Goal: Task Accomplishment & Management: Complete application form

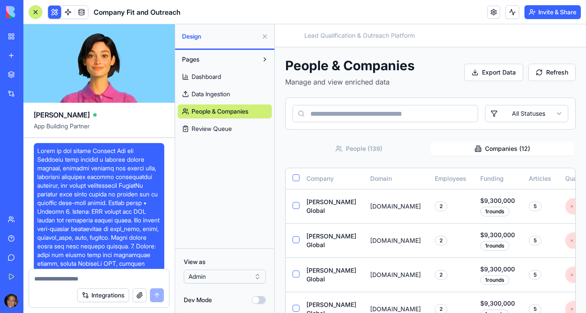
scroll to position [8634, 0]
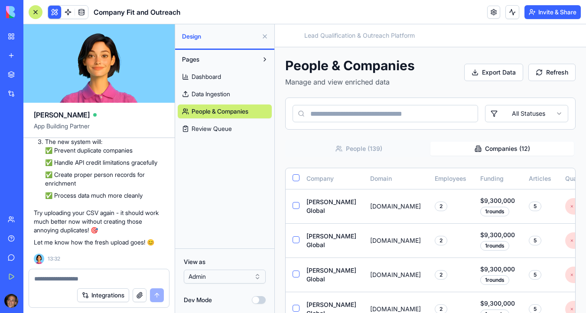
click at [218, 93] on span "Data Ingestion" at bounding box center [211, 94] width 39 height 9
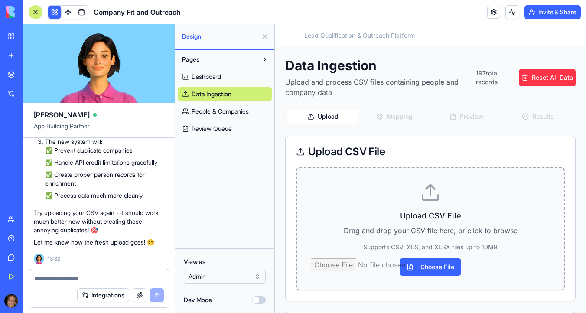
click at [422, 268] on input "Choose File" at bounding box center [430, 266] width 239 height 17
type input "**********"
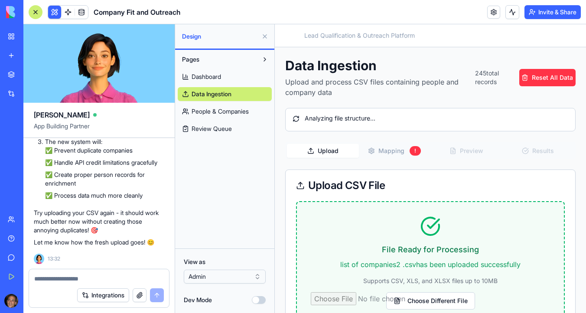
click at [391, 149] on button "Mapping !" at bounding box center [395, 150] width 72 height 15
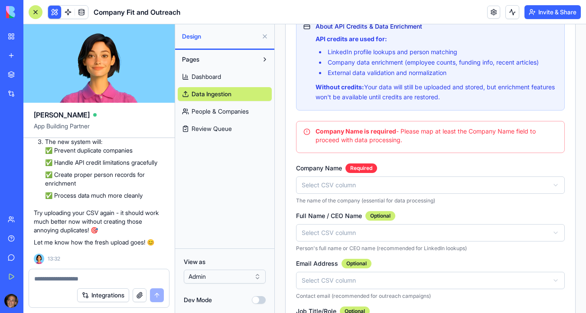
scroll to position [245, 0]
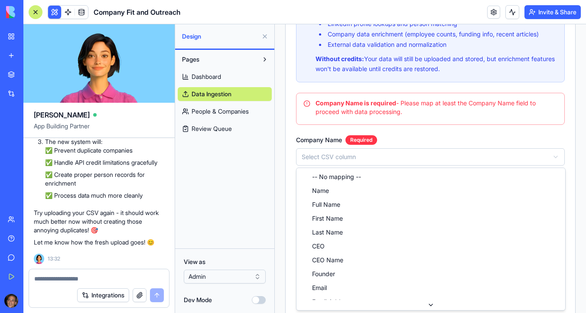
click at [348, 154] on html "Toggle Sidebar Lead Qualification & Outreach Platform Data Ingestion Upload and…" at bounding box center [430, 125] width 311 height 691
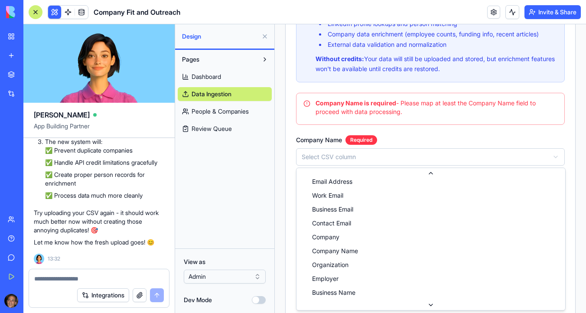
scroll to position [138, 0]
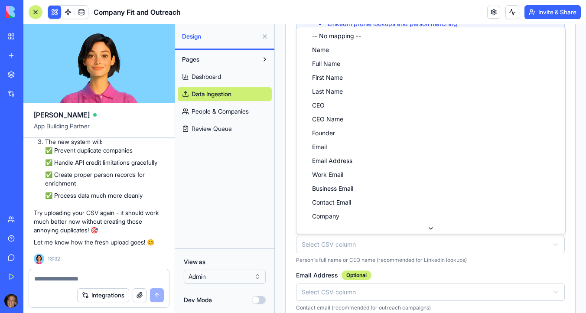
click at [342, 247] on html "Toggle Sidebar Lead Qualification & Outreach Platform Data Ingestion Upload and…" at bounding box center [430, 145] width 311 height 730
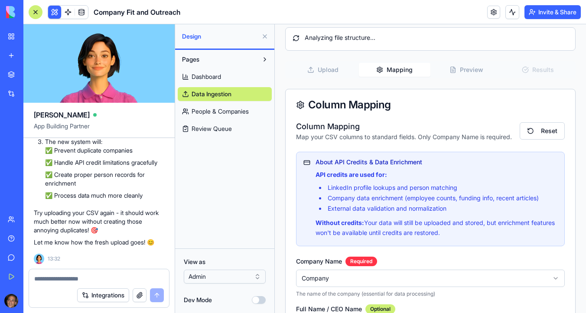
scroll to position [0, 0]
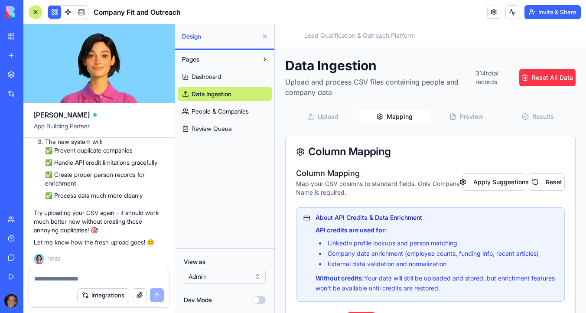
click at [473, 113] on button "Preview" at bounding box center [466, 117] width 72 height 14
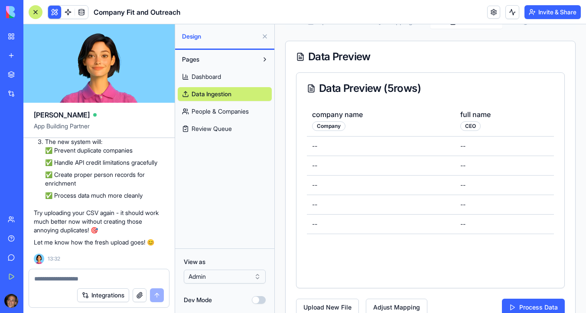
scroll to position [119, 0]
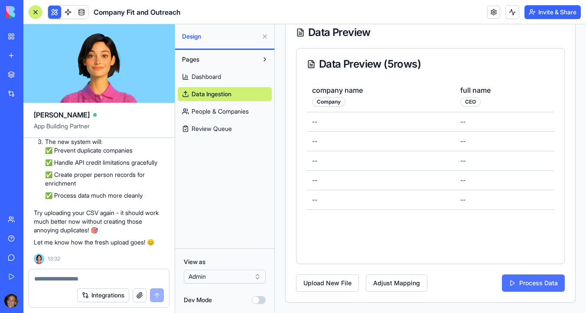
click at [523, 282] on button "Process Data" at bounding box center [533, 282] width 63 height 17
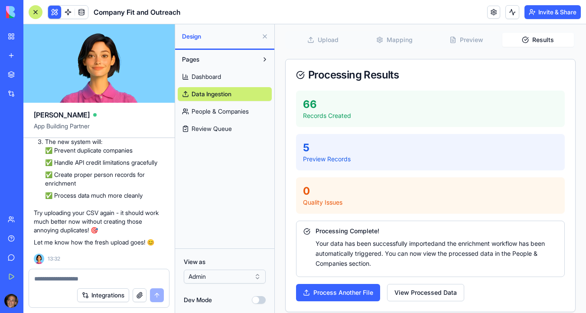
scroll to position [86, 0]
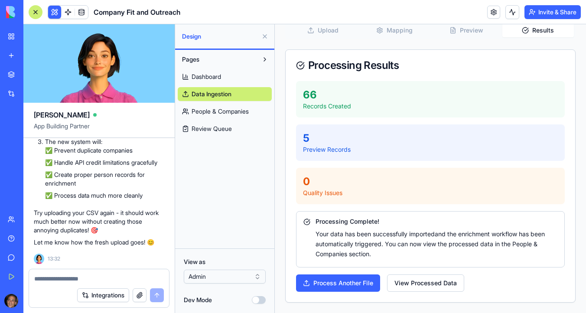
click at [248, 106] on link "People & Companies" at bounding box center [225, 111] width 94 height 14
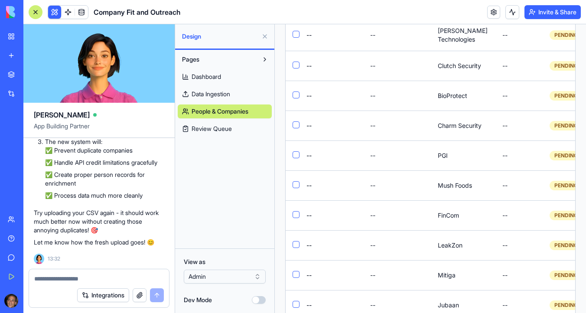
scroll to position [3895, 0]
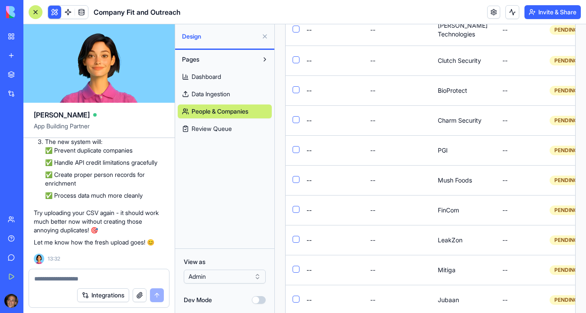
click at [228, 96] on span "Data Ingestion" at bounding box center [211, 94] width 39 height 9
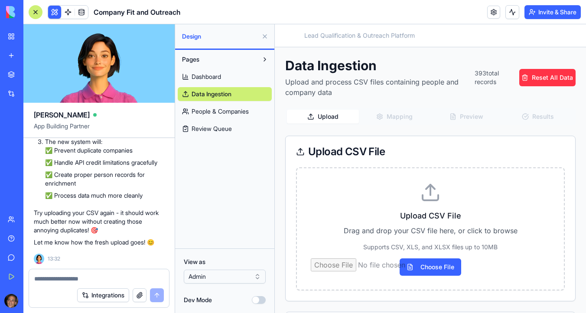
click at [230, 108] on span "People & Companies" at bounding box center [220, 111] width 57 height 9
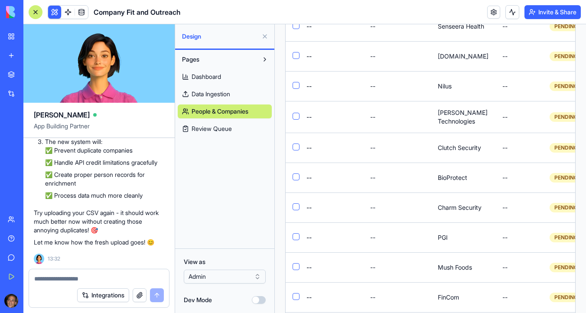
scroll to position [8137, 0]
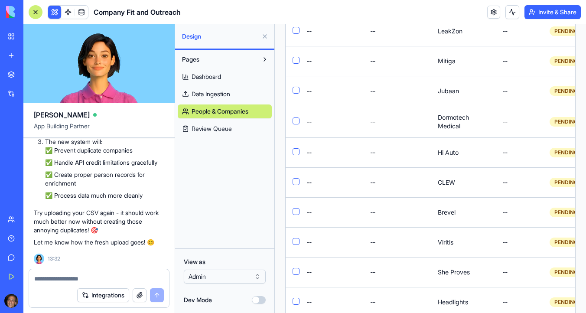
click at [54, 280] on textarea at bounding box center [99, 278] width 130 height 9
type textarea "*"
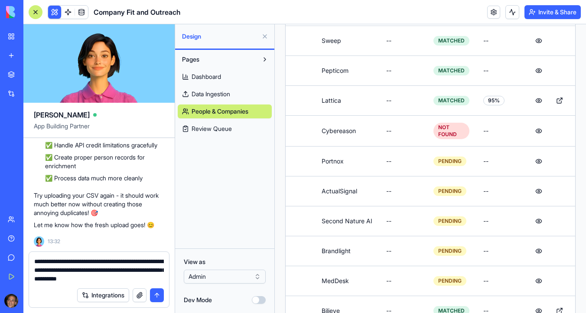
scroll to position [479, 0]
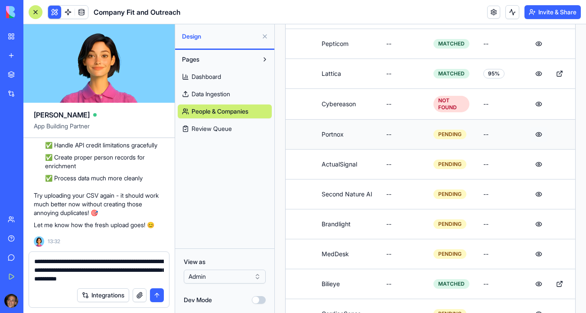
type textarea "**********"
click at [539, 127] on button at bounding box center [538, 135] width 17 height 16
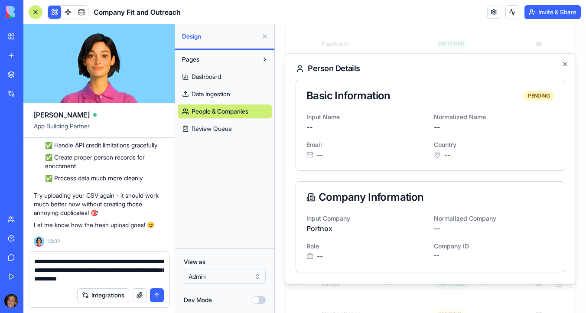
click at [565, 87] on div "Person Details Basic Information PENDING Input Name -- Normalized Name -- Email…" at bounding box center [430, 168] width 291 height 231
click at [566, 64] on icon "button" at bounding box center [565, 63] width 3 height 3
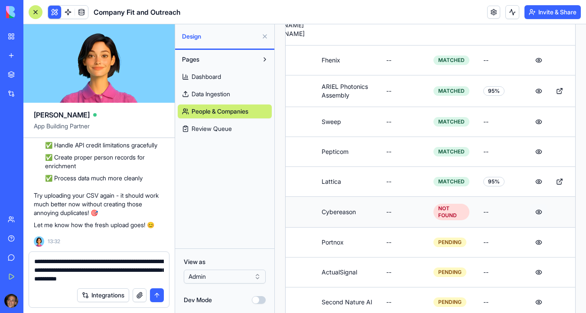
scroll to position [355, 0]
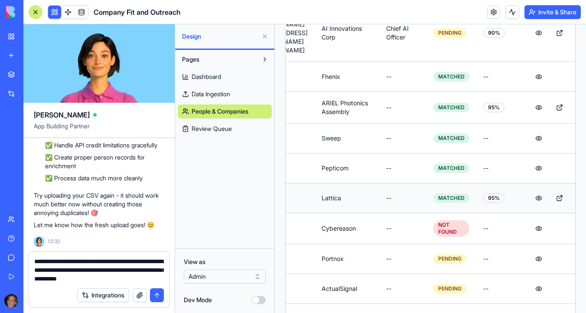
click at [539, 190] on button at bounding box center [538, 198] width 17 height 16
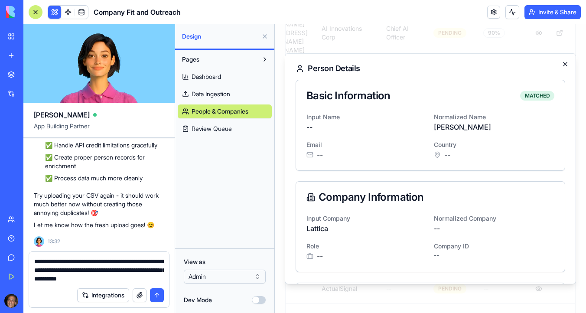
click at [567, 62] on icon "button" at bounding box center [565, 64] width 7 height 7
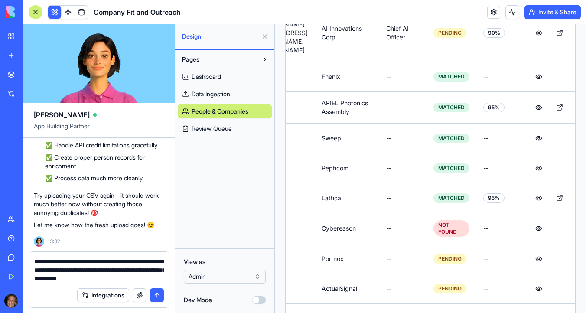
click at [158, 296] on button "submit" at bounding box center [157, 295] width 14 height 14
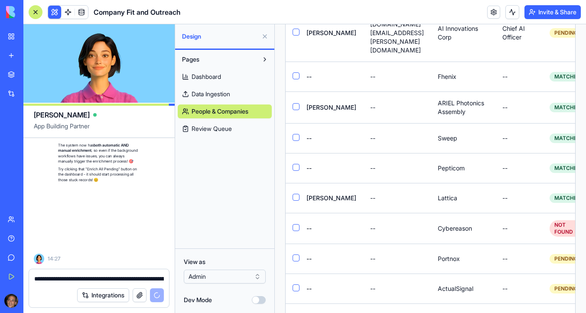
scroll to position [9356, 0]
